Goal: Task Accomplishment & Management: Use online tool/utility

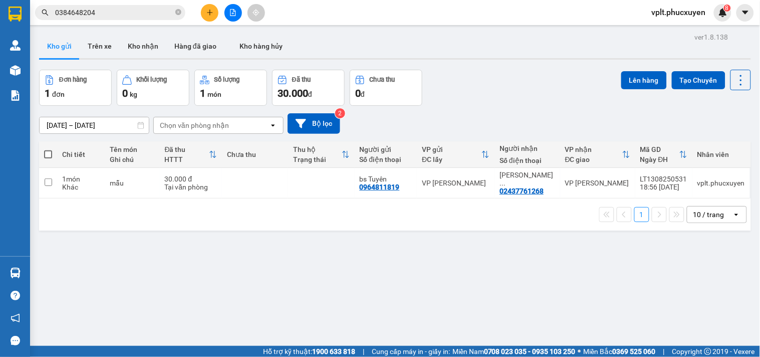
scroll to position [471, 0]
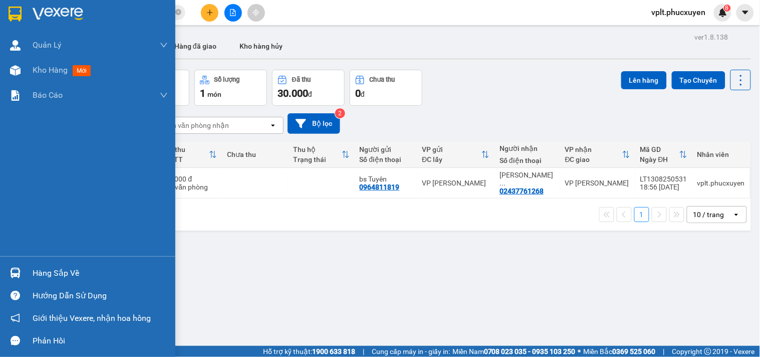
click at [62, 279] on div "Hàng sắp về" at bounding box center [100, 273] width 135 height 15
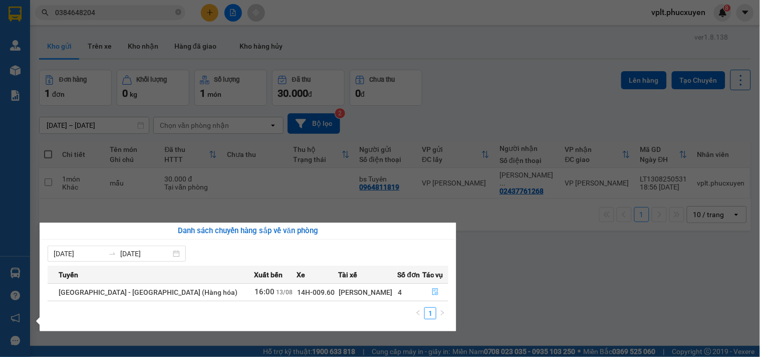
click at [432, 293] on icon "file-done" at bounding box center [435, 291] width 7 height 7
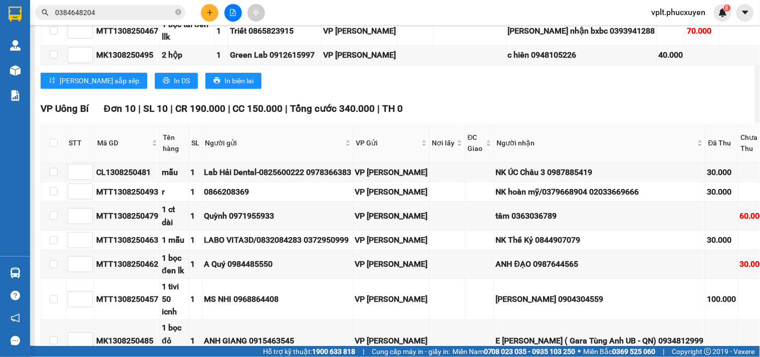
scroll to position [359, 0]
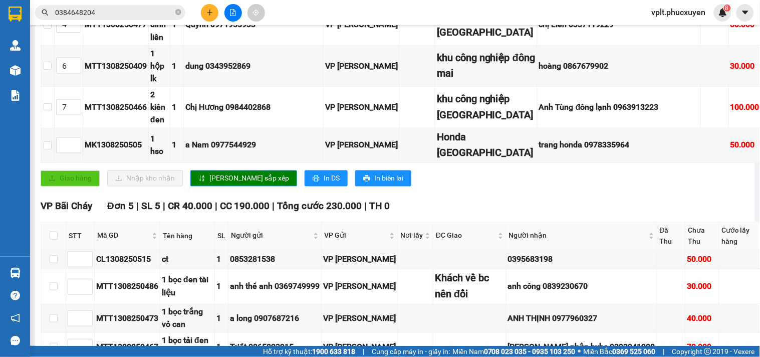
click at [119, 16] on input "0384648204" at bounding box center [114, 12] width 118 height 11
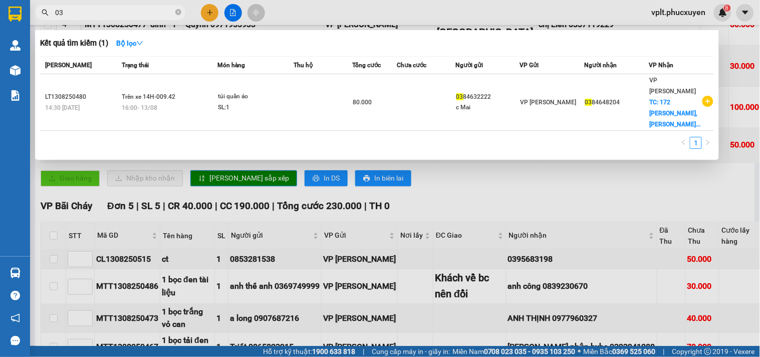
type input "0"
type input "n"
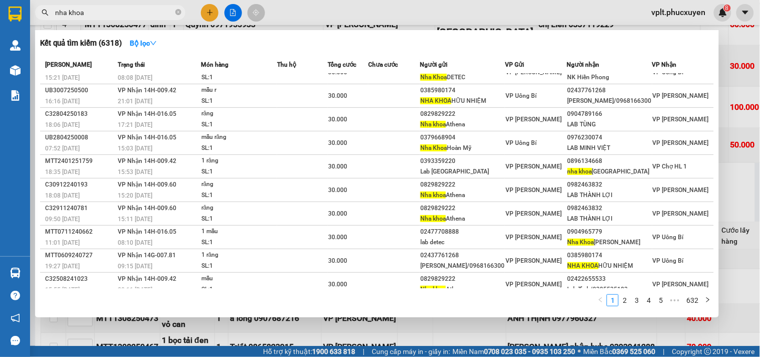
scroll to position [0, 0]
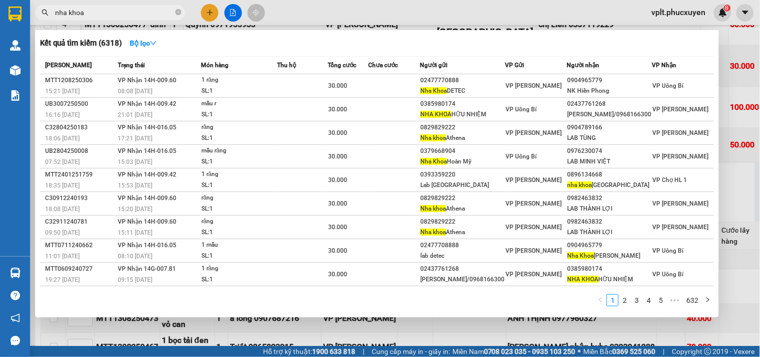
click at [131, 14] on input "nha khoa" at bounding box center [114, 12] width 118 height 11
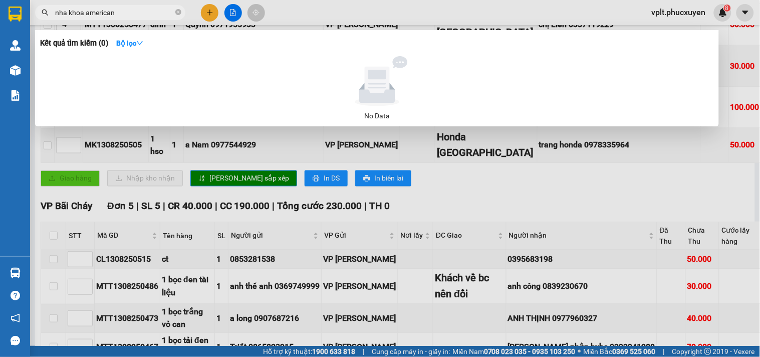
type input "nha khoa american"
click at [141, 18] on input "nha khoa american" at bounding box center [114, 12] width 118 height 11
click at [132, 9] on input "nha khoa american" at bounding box center [114, 12] width 118 height 11
click at [134, 16] on input "nha khoa american" at bounding box center [114, 12] width 118 height 11
click at [178, 11] on icon "close-circle" at bounding box center [178, 12] width 6 height 6
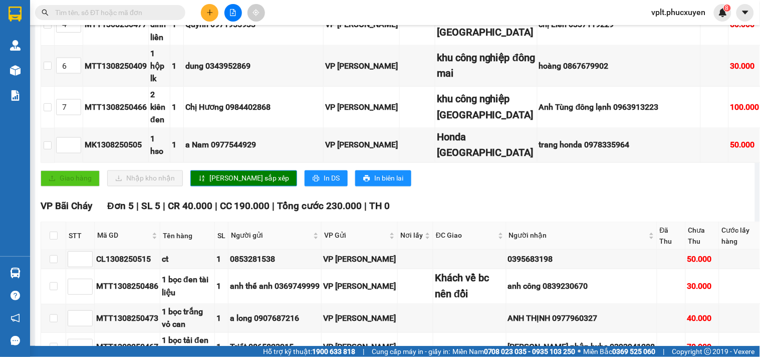
click at [141, 14] on input "text" at bounding box center [114, 12] width 118 height 11
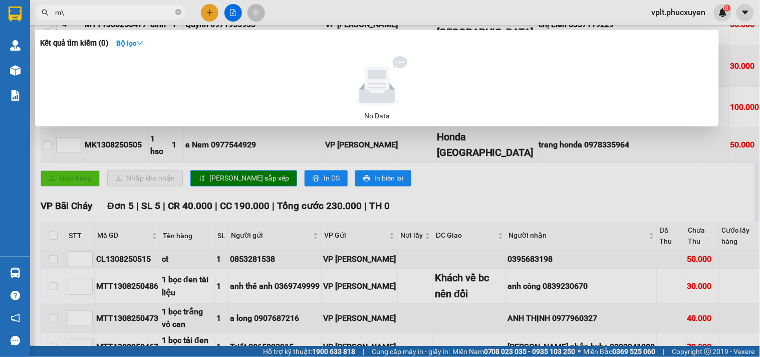
type input "m"
click at [82, 15] on input "nha khoa american" at bounding box center [114, 12] width 118 height 11
type input "nk american"
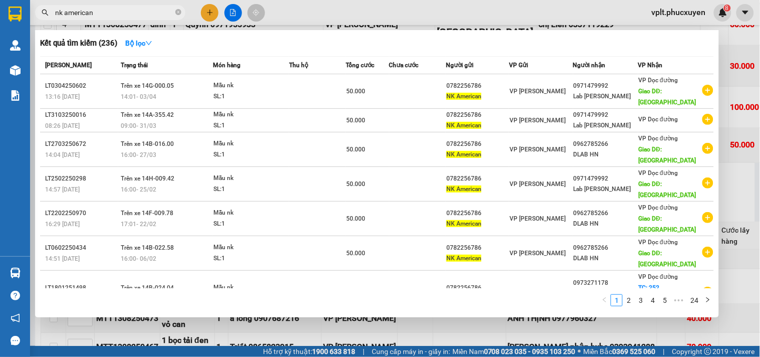
click at [108, 12] on input "nk american" at bounding box center [114, 12] width 118 height 11
click at [178, 12] on icon "close-circle" at bounding box center [178, 12] width 6 height 6
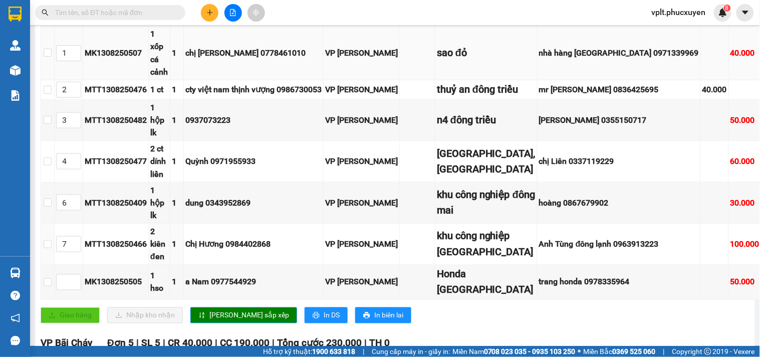
scroll to position [557, 0]
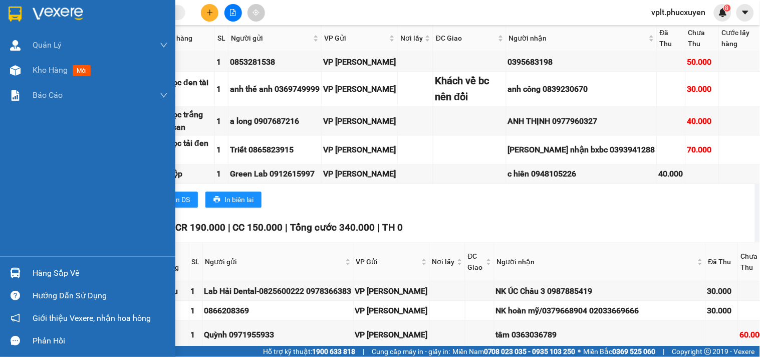
click at [88, 274] on div "Hàng sắp về" at bounding box center [100, 273] width 135 height 15
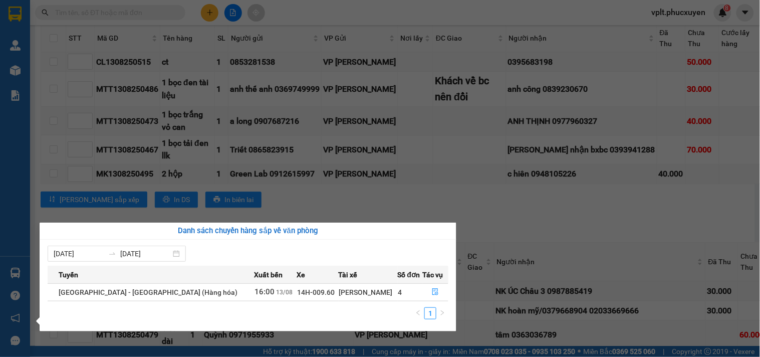
click at [518, 62] on section "Kết quả tìm kiếm ( 236 ) Bộ lọc Mã ĐH Trạng thái Món hàng Thu hộ Tổng cước Chưa…" at bounding box center [380, 178] width 760 height 357
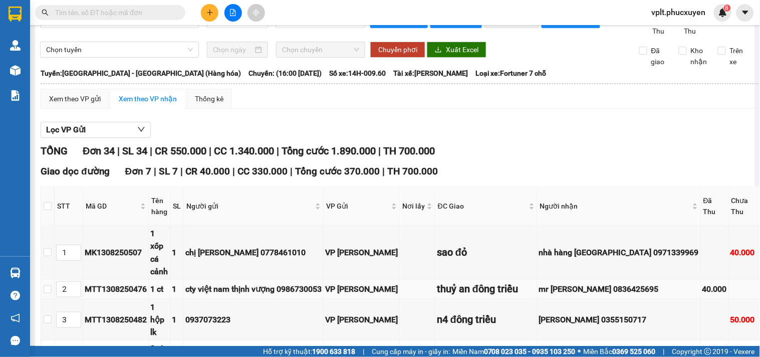
scroll to position [0, 0]
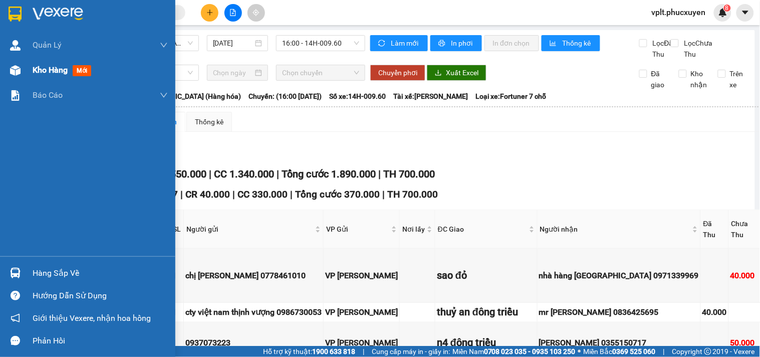
click at [37, 71] on span "Kho hàng" at bounding box center [50, 70] width 35 height 10
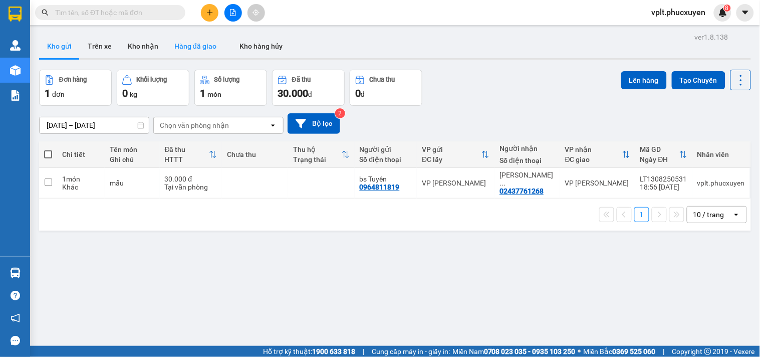
click at [193, 44] on button "Hàng đã giao" at bounding box center [195, 46] width 58 height 24
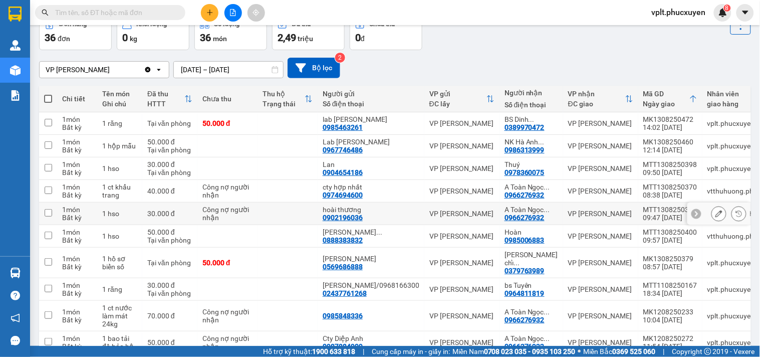
scroll to position [111, 0]
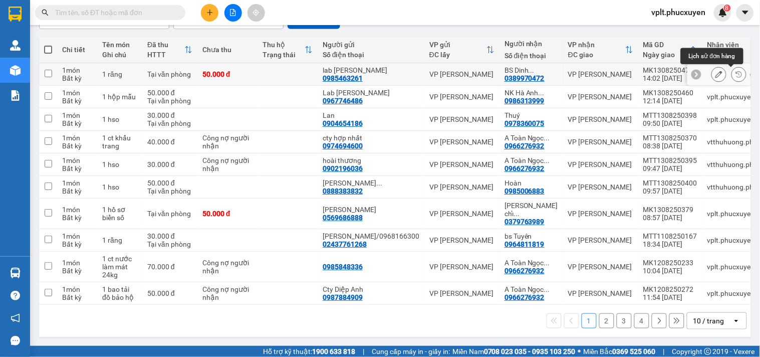
click at [736, 71] on icon at bounding box center [739, 74] width 7 height 7
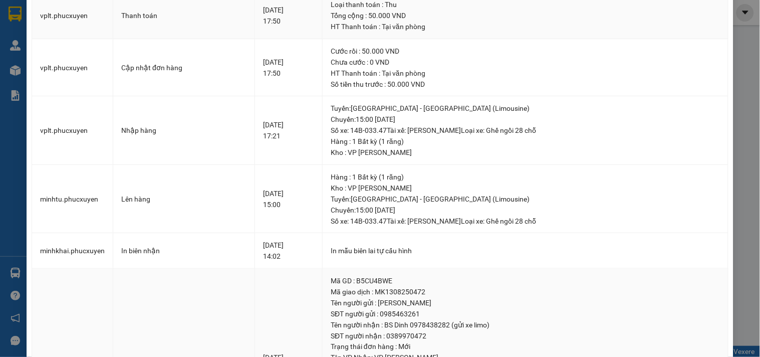
scroll to position [263, 0]
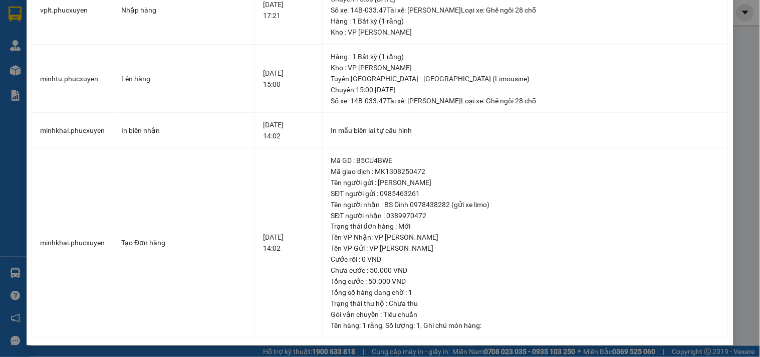
click at [0, 182] on div "SỬA ĐƠN HÀNG Lịch sử Ảnh kiện hàng Yêu cầu xuất hóa đơn điện tử Nhân viên Tác V…" at bounding box center [380, 178] width 760 height 357
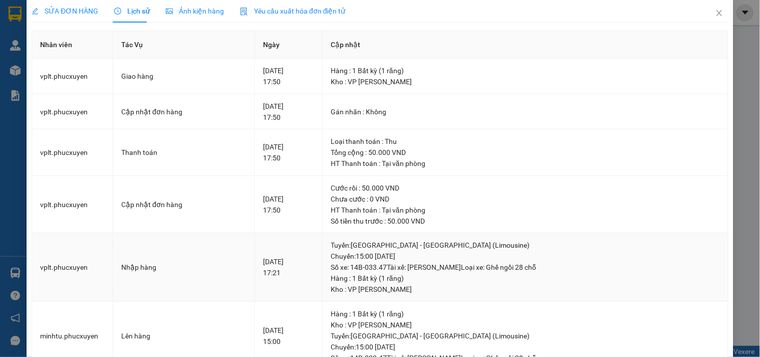
scroll to position [0, 0]
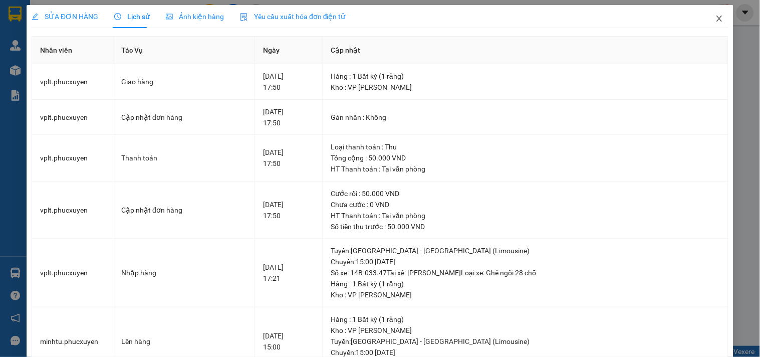
click at [711, 23] on span "Close" at bounding box center [719, 19] width 28 height 28
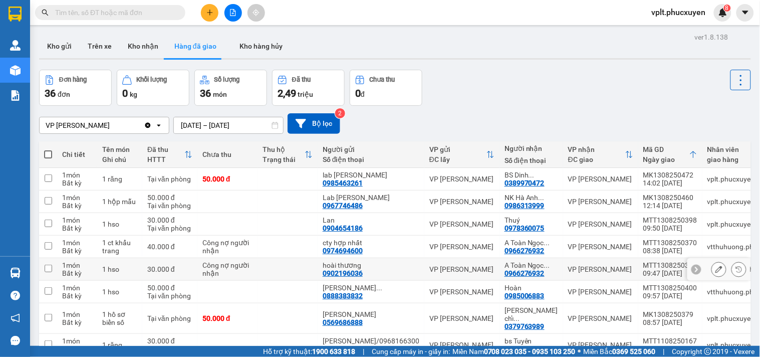
click at [61, 271] on div "Chi tiết Tên món Ghi chú Đã thu HTTT Chưa thu Thu hộ Trạng thái Người gửi Số đi…" at bounding box center [395, 291] width 712 height 300
click at [58, 47] on button "Kho gửi" at bounding box center [59, 46] width 41 height 24
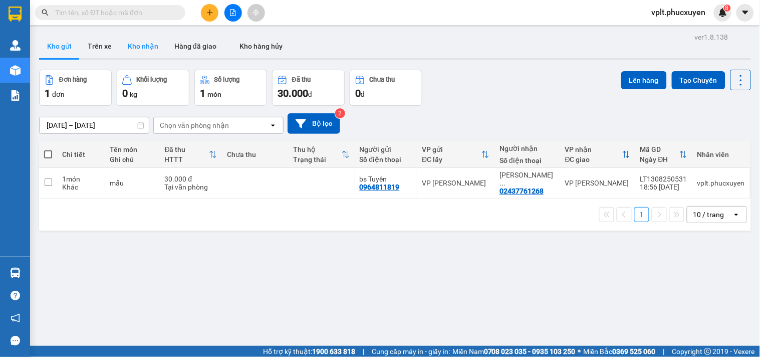
click at [137, 48] on button "Kho nhận" at bounding box center [143, 46] width 47 height 24
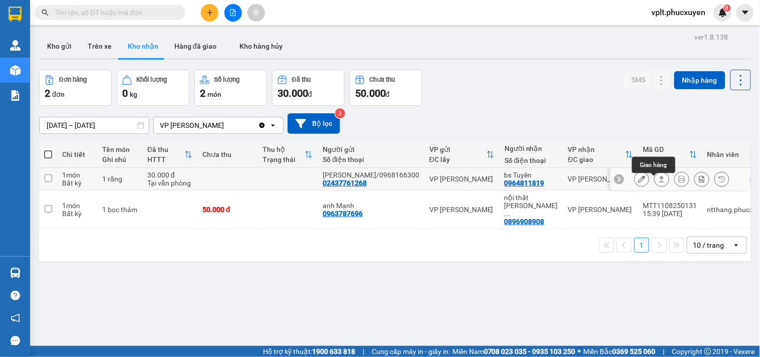
click at [659, 182] on icon at bounding box center [662, 179] width 6 height 6
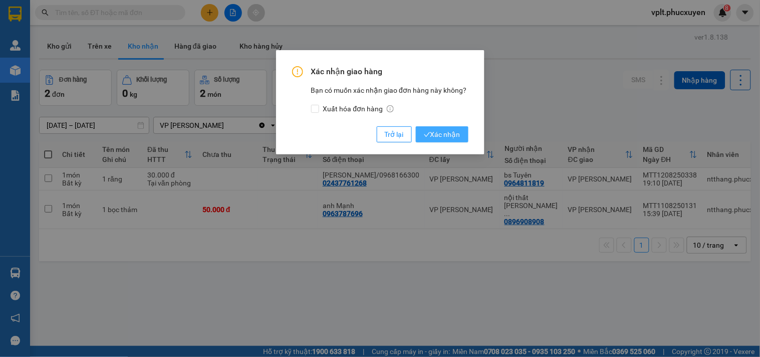
click at [434, 133] on span "Xác nhận" at bounding box center [442, 134] width 37 height 11
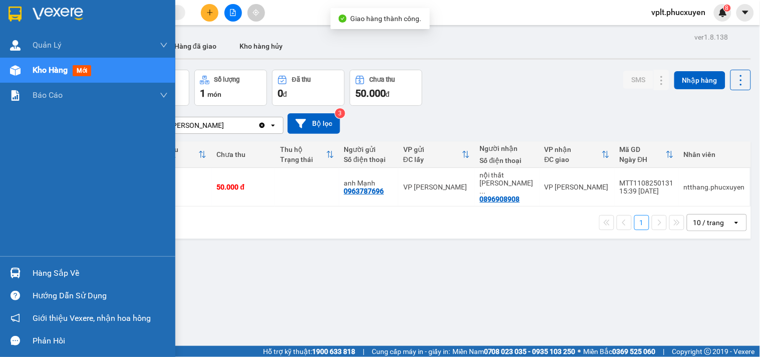
click at [54, 274] on div "Hàng sắp về" at bounding box center [100, 273] width 135 height 15
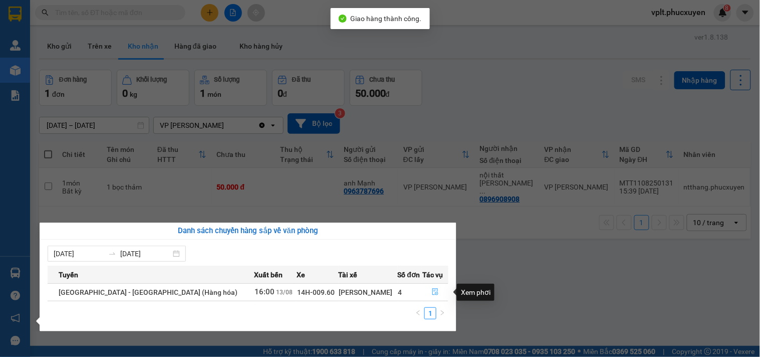
click at [426, 293] on button "button" at bounding box center [435, 292] width 25 height 16
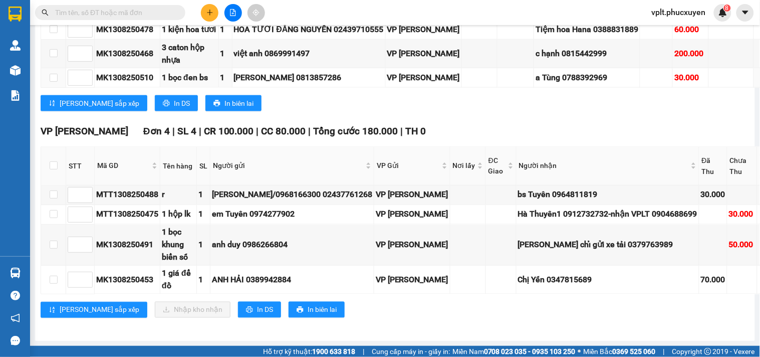
scroll to position [1473, 0]
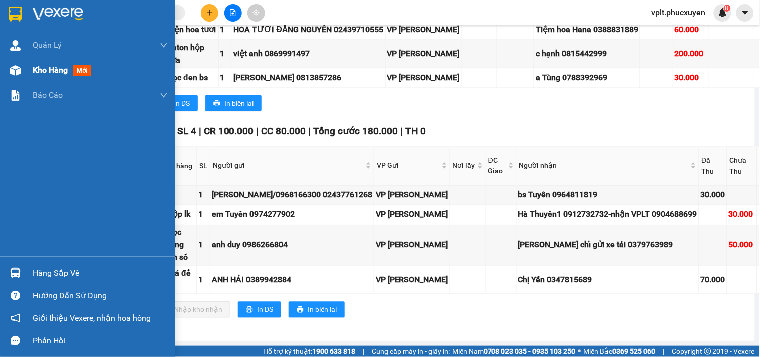
click at [56, 74] on span "Kho hàng" at bounding box center [50, 70] width 35 height 10
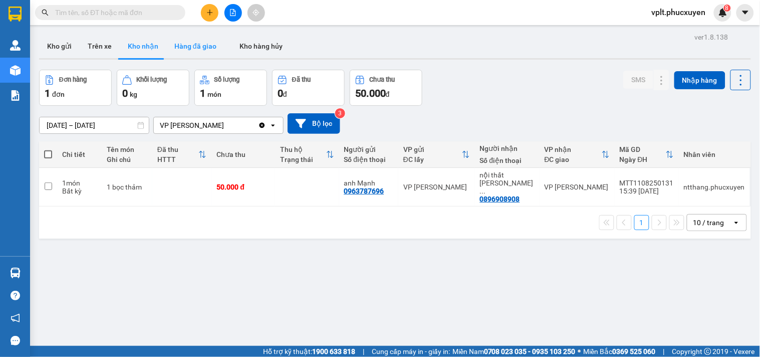
click at [200, 45] on button "Hàng đã giao" at bounding box center [195, 46] width 58 height 24
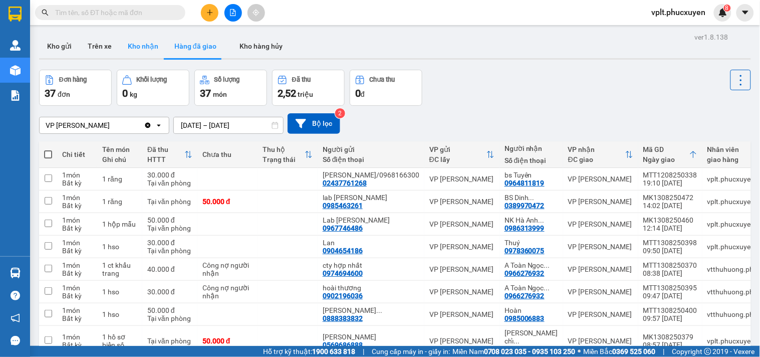
click at [144, 49] on button "Kho nhận" at bounding box center [143, 46] width 47 height 24
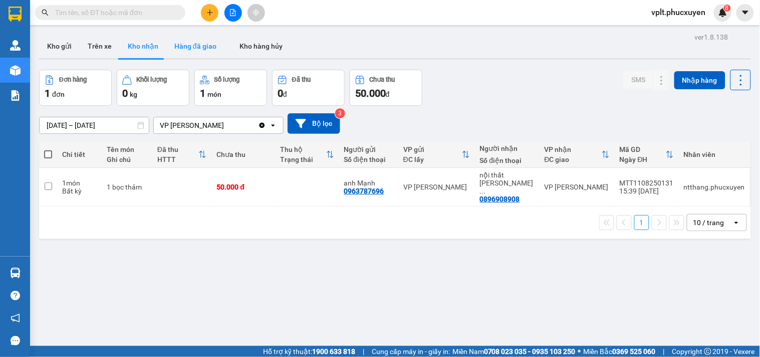
click at [192, 51] on button "Hàng đã giao" at bounding box center [195, 46] width 58 height 24
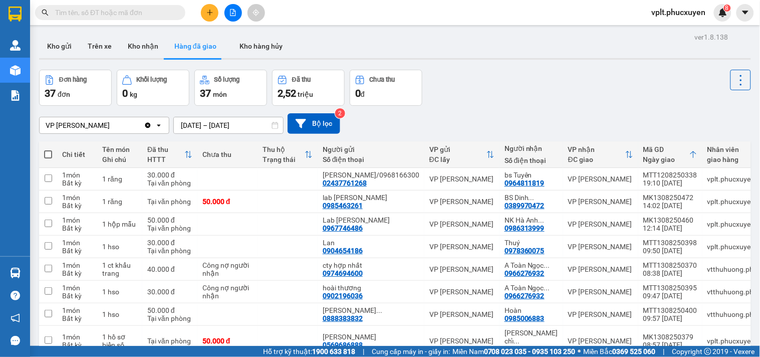
click at [505, 89] on div "Đơn hàng 37 đơn Khối lượng 0 kg Số lượng 37 món Đã thu 2,52 triệu Chưa thu 0 đ" at bounding box center [395, 88] width 712 height 36
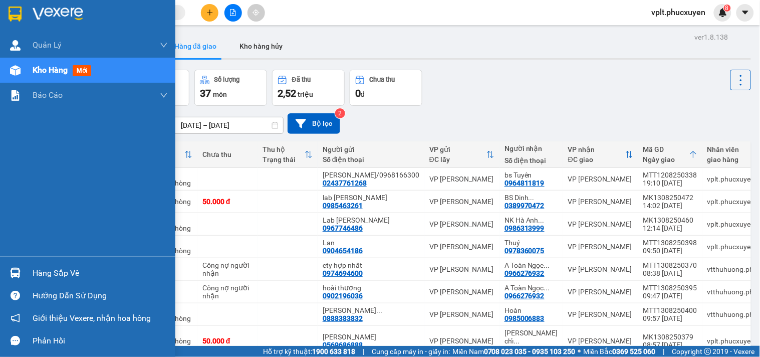
drag, startPoint x: 52, startPoint y: 281, endPoint x: 290, endPoint y: 281, distance: 238.0
click at [52, 281] on div "Hàng sắp về" at bounding box center [87, 273] width 175 height 23
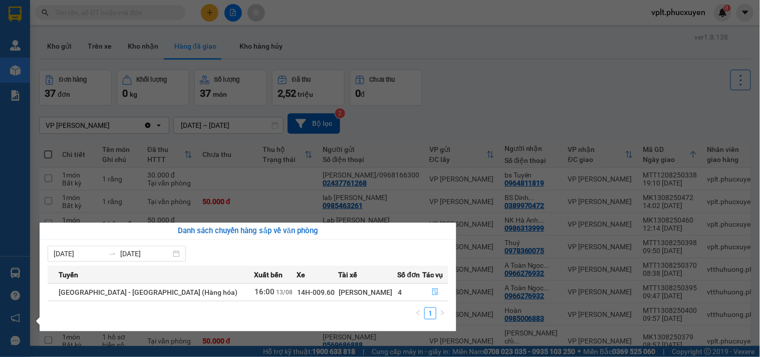
click at [432, 294] on icon "file-done" at bounding box center [435, 291] width 6 height 7
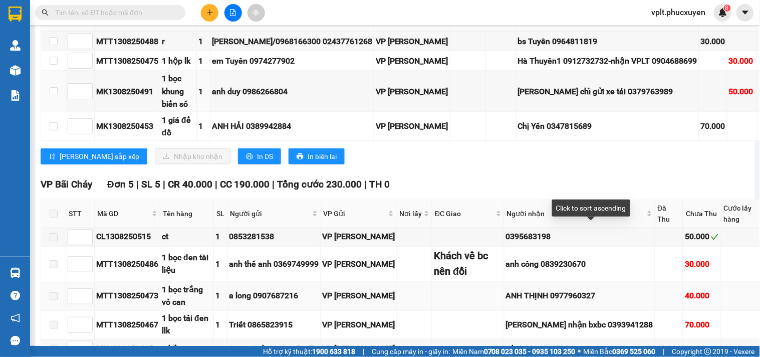
scroll to position [1250, 0]
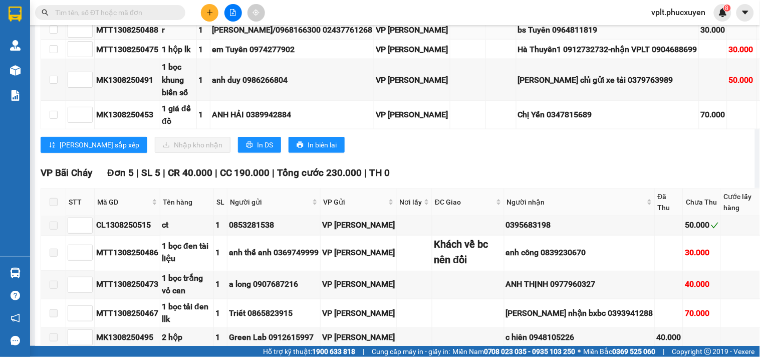
click at [574, 36] on div "bs Tuyên 0964811819" at bounding box center [607, 30] width 179 height 13
copy div "0964811819"
click at [132, 11] on input "text" at bounding box center [114, 12] width 118 height 11
paste input "0964811819"
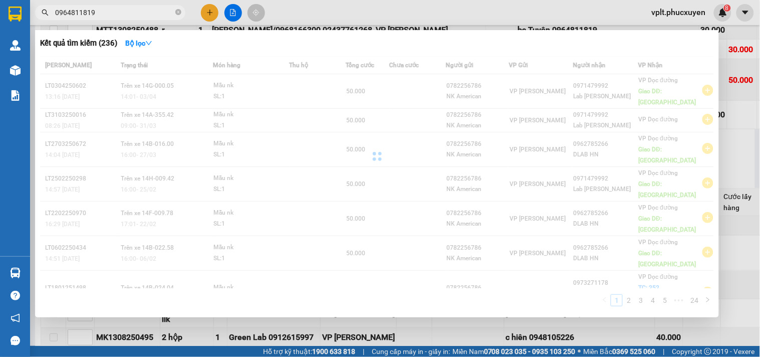
type input "0964811819"
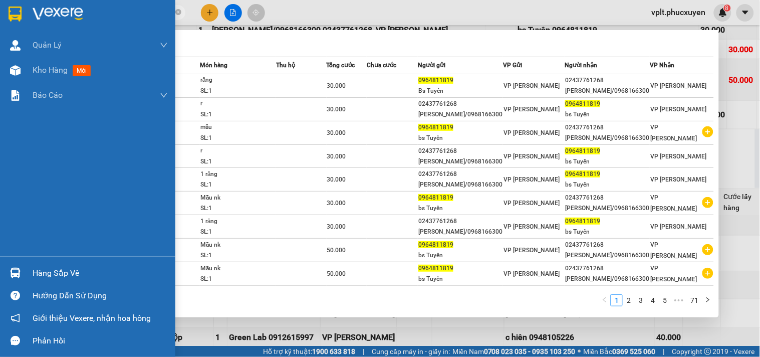
click at [11, 272] on img at bounding box center [15, 273] width 11 height 11
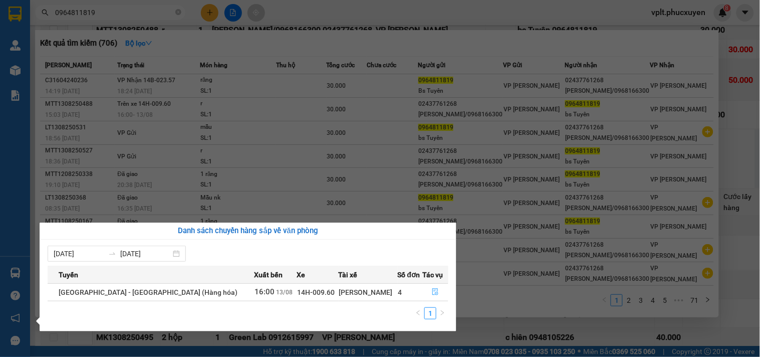
click at [432, 292] on icon "file-done" at bounding box center [435, 291] width 6 height 7
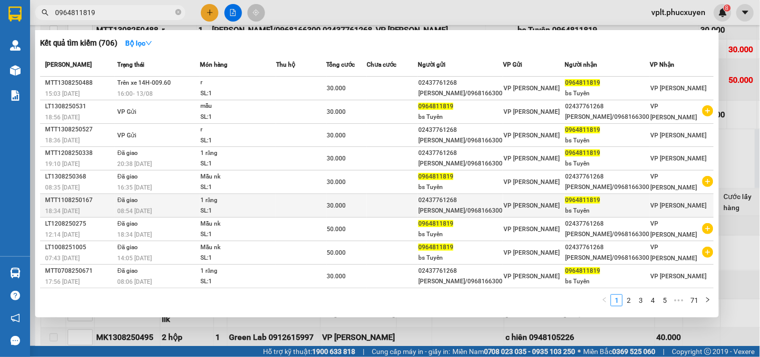
scroll to position [117, 0]
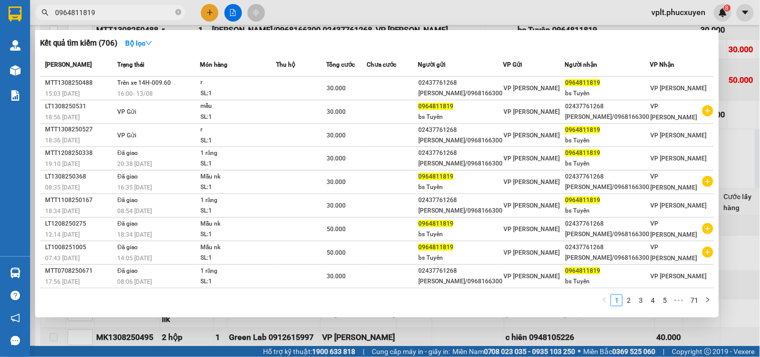
click at [704, 332] on div at bounding box center [380, 178] width 760 height 357
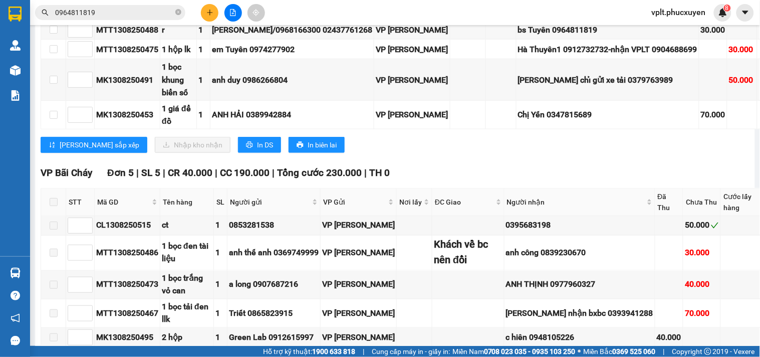
click at [53, 5] on input "checkbox" at bounding box center [54, 0] width 8 height 8
checkbox input "true"
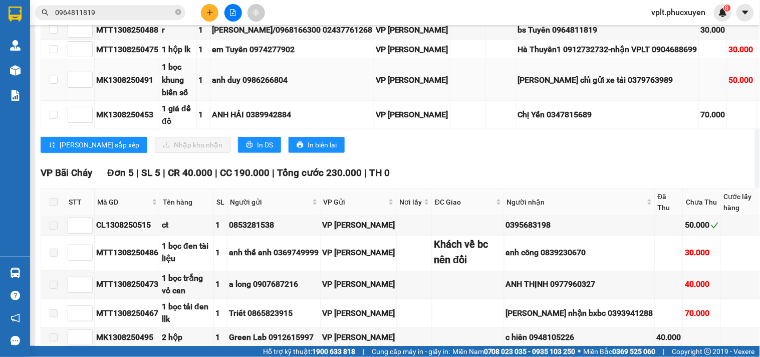
checkbox input "true"
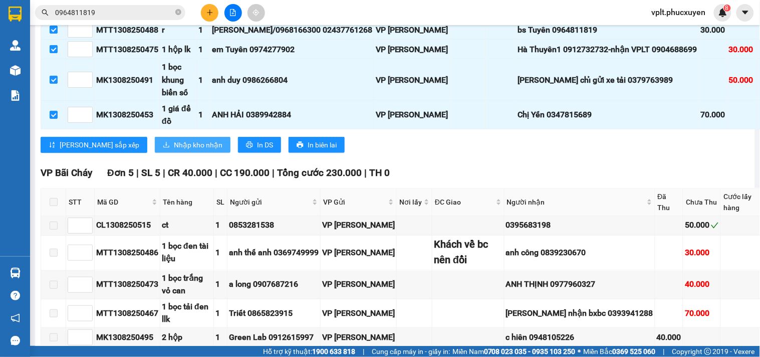
click at [174, 150] on span "Nhập kho nhận" at bounding box center [198, 144] width 49 height 11
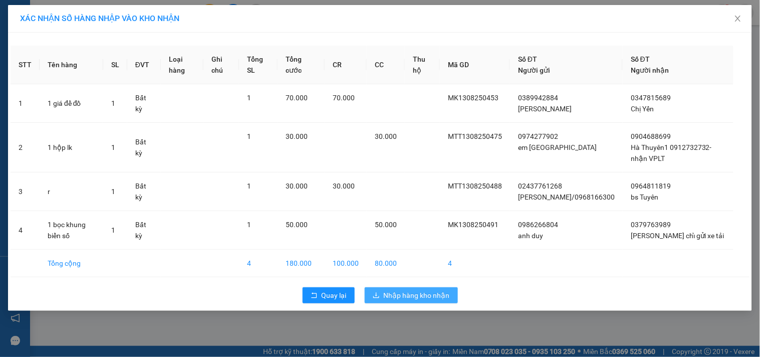
click at [419, 301] on span "Nhập hàng kho nhận" at bounding box center [417, 295] width 66 height 11
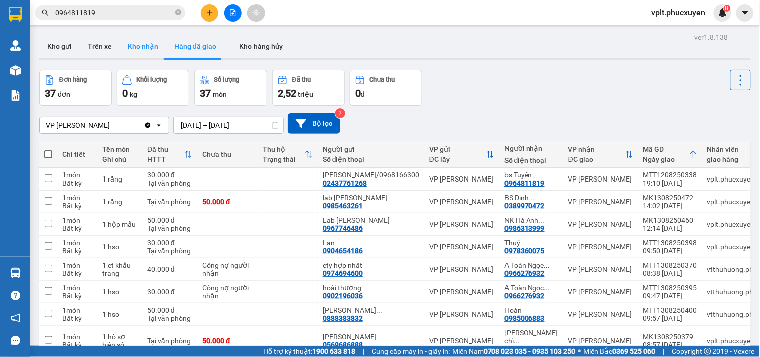
click at [132, 49] on button "Kho nhận" at bounding box center [143, 46] width 47 height 24
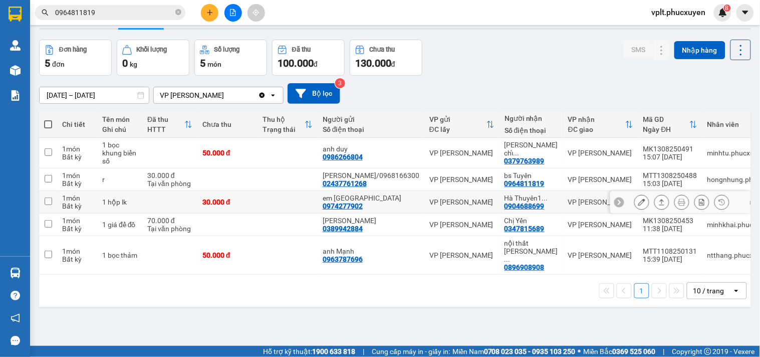
scroll to position [46, 0]
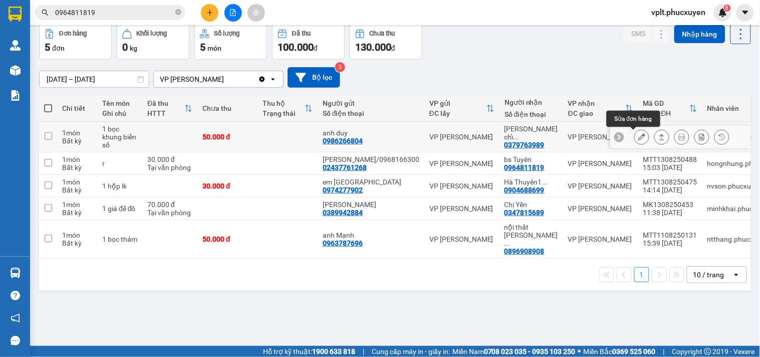
click at [638, 136] on icon at bounding box center [641, 136] width 7 height 7
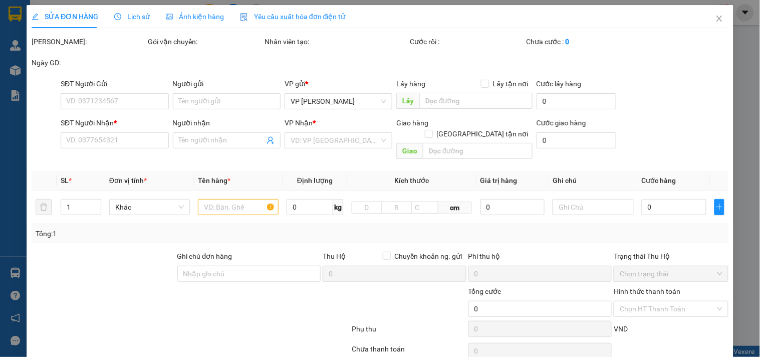
type input "0986266804"
type input "anh duy"
type input "0379763989"
type input "[PERSON_NAME] chỉ gửi xe tải"
type input "50.000"
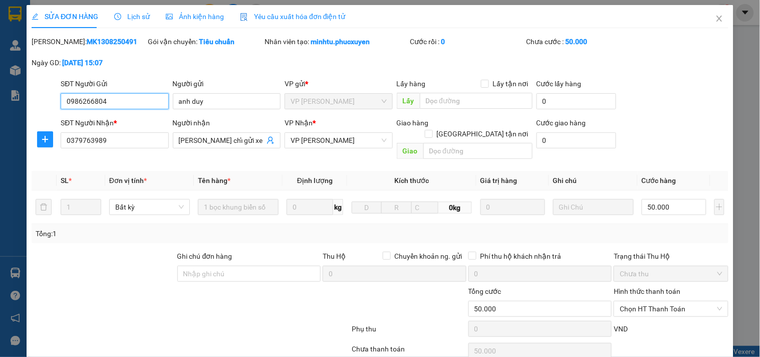
scroll to position [67, 0]
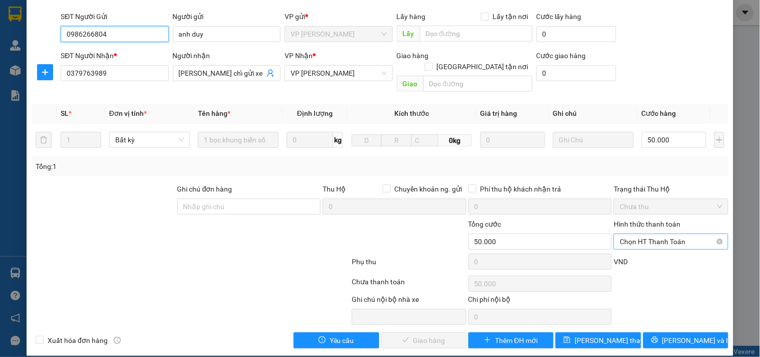
click at [648, 234] on span "Chọn HT Thanh Toán" at bounding box center [671, 241] width 102 height 15
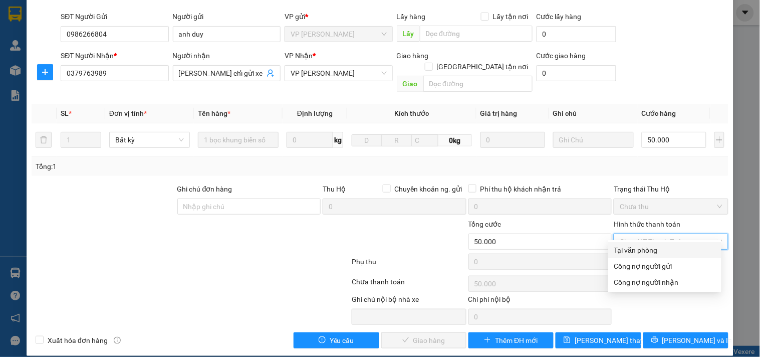
drag, startPoint x: 649, startPoint y: 251, endPoint x: 529, endPoint y: 297, distance: 128.8
click at [649, 252] on div "Tại văn phòng" at bounding box center [664, 250] width 101 height 11
type input "0"
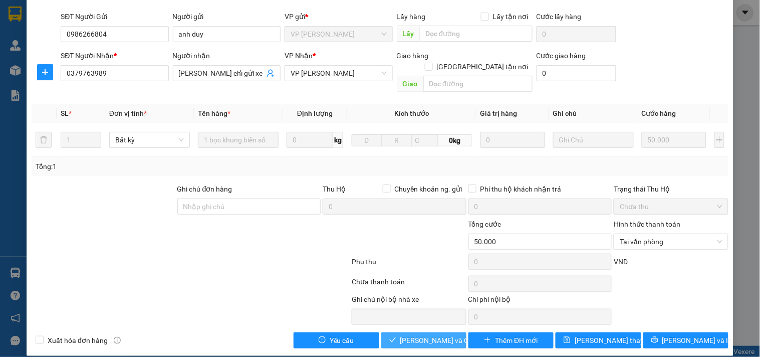
click at [422, 335] on span "[PERSON_NAME] và Giao hàng" at bounding box center [448, 340] width 96 height 11
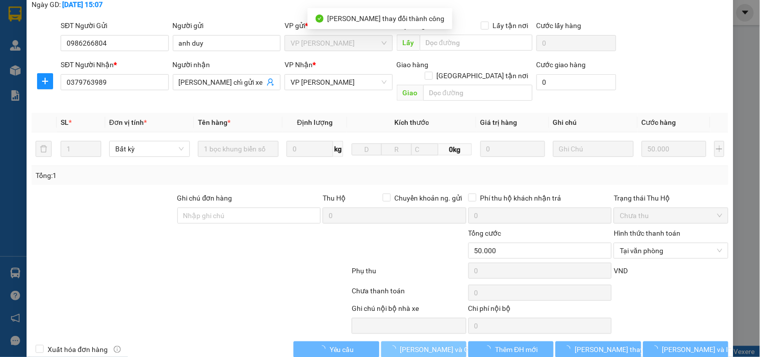
scroll to position [0, 0]
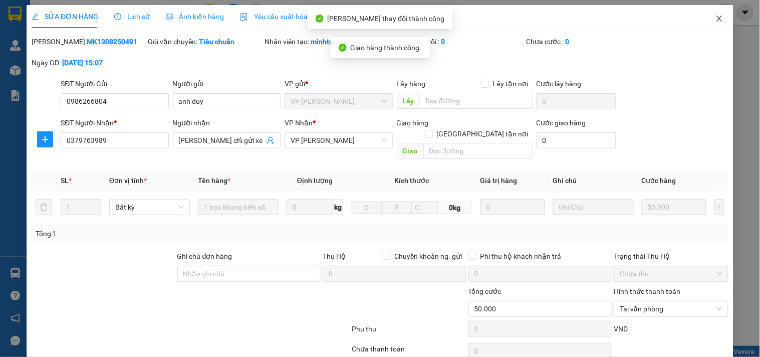
click at [716, 18] on icon "close" at bounding box center [720, 19] width 8 height 8
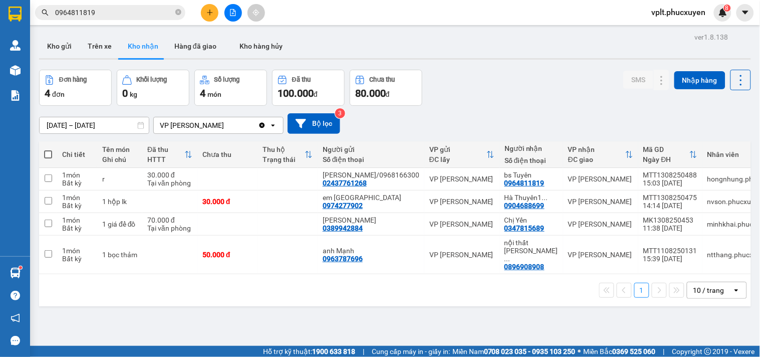
click at [140, 123] on icon at bounding box center [141, 125] width 6 height 7
click at [80, 128] on input "[DATE] – [DATE]" at bounding box center [94, 125] width 109 height 16
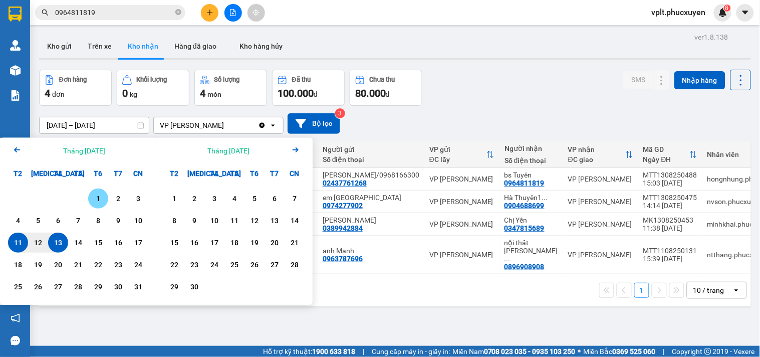
click at [97, 199] on div "1" at bounding box center [98, 198] width 14 height 12
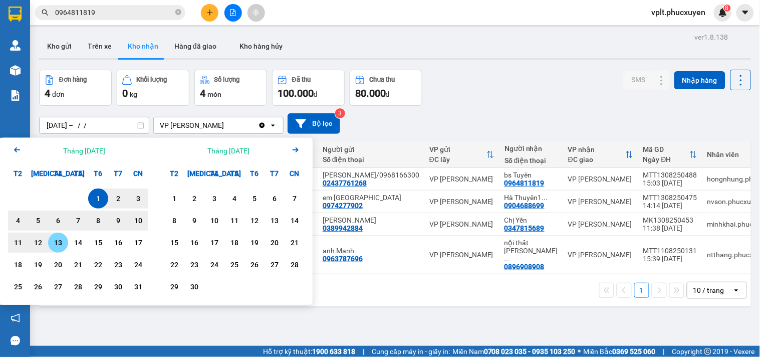
click at [67, 237] on div "13" at bounding box center [58, 242] width 20 height 20
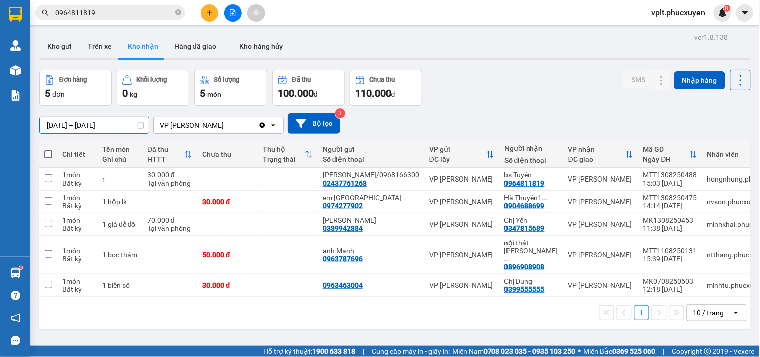
click at [119, 128] on input "[DATE] – [DATE]" at bounding box center [94, 125] width 109 height 16
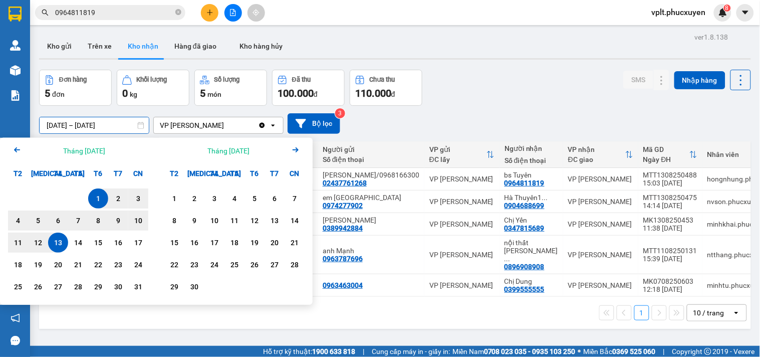
click at [16, 144] on icon "Arrow Left" at bounding box center [17, 150] width 12 height 12
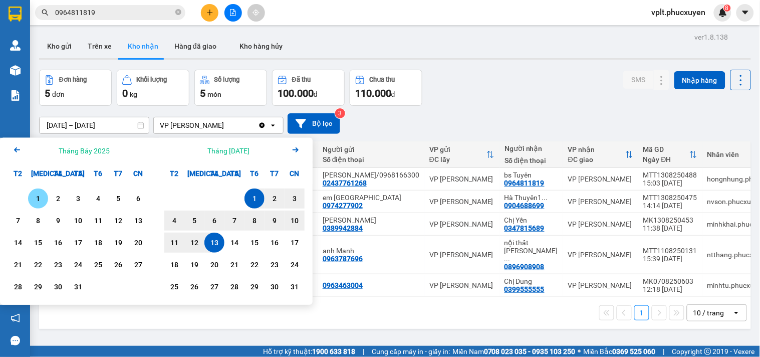
click at [42, 197] on div "1" at bounding box center [38, 198] width 14 height 12
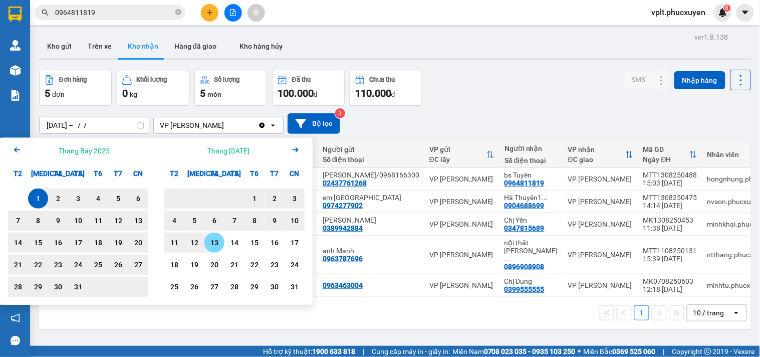
click at [218, 243] on div "13" at bounding box center [214, 243] width 14 height 12
type input "[DATE] – [DATE]"
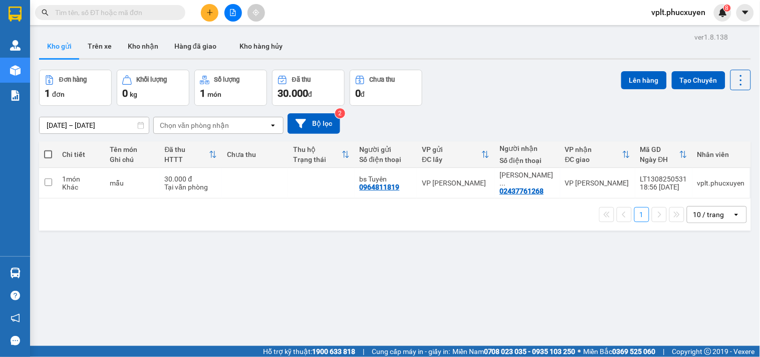
click at [614, 296] on div "ver 1.8.138 Kho gửi Trên xe Kho nhận Hàng đã giao Kho hàng hủy Đơn hàng 1 đơn K…" at bounding box center [395, 208] width 720 height 357
drag, startPoint x: 759, startPoint y: 0, endPoint x: 520, endPoint y: 102, distance: 259.7
click at [520, 102] on div "Đơn hàng 1 đơn Khối lượng 0 kg Số lượng 1 món Đã thu 30.000 đ Chưa thu 0 đ Lên …" at bounding box center [395, 88] width 712 height 36
click at [594, 249] on div "ver 1.8.138 Kho gửi Trên xe Kho nhận Hàng đã giao Kho hàng hủy Đơn hàng 1 đơn K…" at bounding box center [395, 208] width 720 height 357
click at [287, 299] on div "ver 1.8.138 Kho gửi Trên xe Kho nhận Hàng đã giao Kho hàng hủy Đơn hàng 1 đơn K…" at bounding box center [395, 208] width 720 height 357
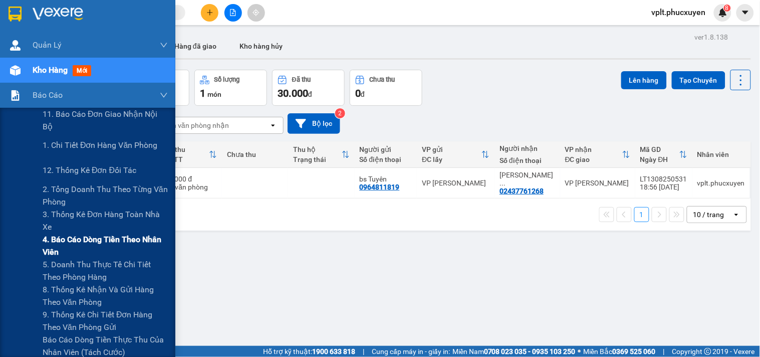
click at [82, 251] on span "4. Báo cáo dòng tiền theo nhân viên" at bounding box center [105, 245] width 125 height 25
